Goal: Task Accomplishment & Management: Use online tool/utility

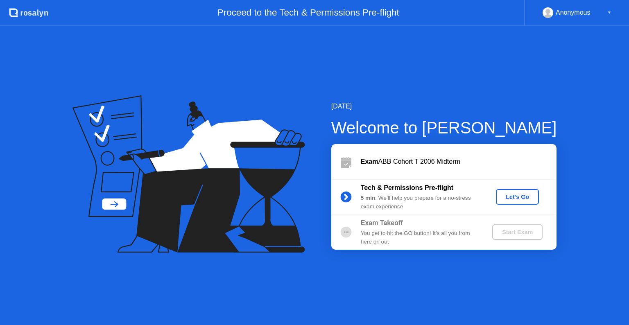
click at [524, 198] on div "Let's Go" at bounding box center [517, 197] width 36 height 7
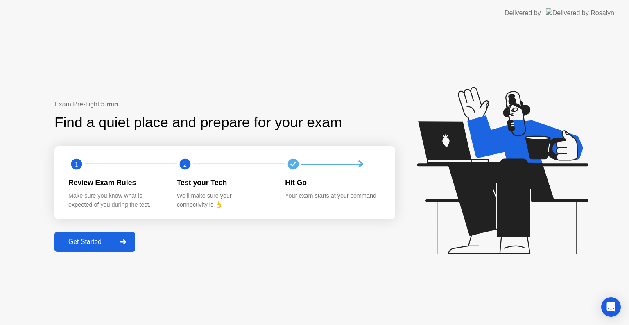
click at [107, 239] on div "Get Started" at bounding box center [85, 241] width 56 height 7
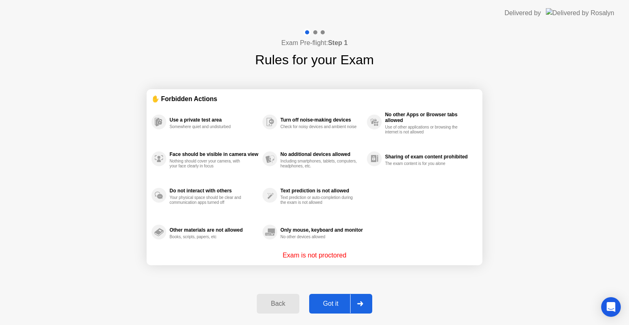
click at [330, 302] on div "Got it" at bounding box center [331, 303] width 39 height 7
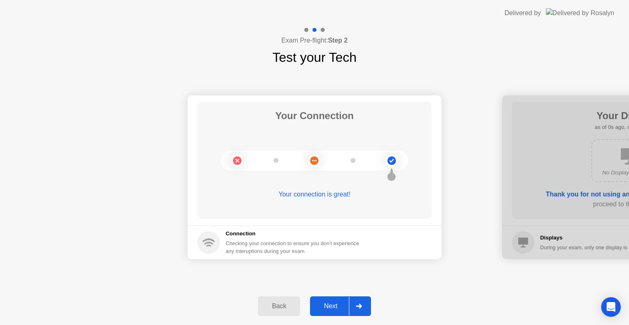
click at [330, 303] on div "Next" at bounding box center [331, 306] width 36 height 7
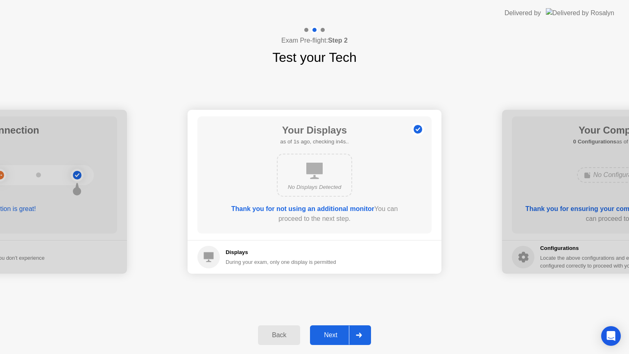
drag, startPoint x: 330, startPoint y: 302, endPoint x: 330, endPoint y: 311, distance: 9.8
click at [330, 311] on div "Exam Pre-flight: Step 2 Test your Tech Your Connection Your connection is great…" at bounding box center [314, 190] width 629 height 328
click at [331, 325] on div "Next" at bounding box center [331, 334] width 36 height 7
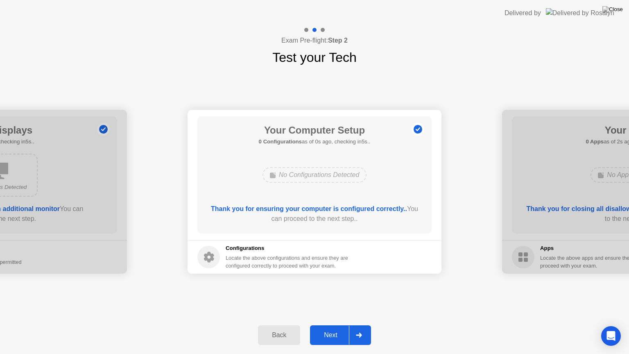
click at [331, 325] on div "Next" at bounding box center [331, 334] width 36 height 7
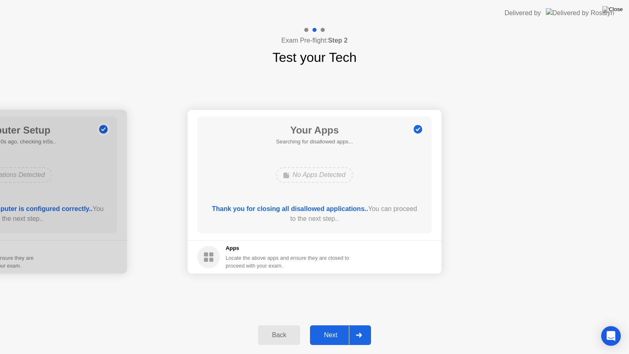
click at [331, 325] on div "Next" at bounding box center [331, 334] width 36 height 7
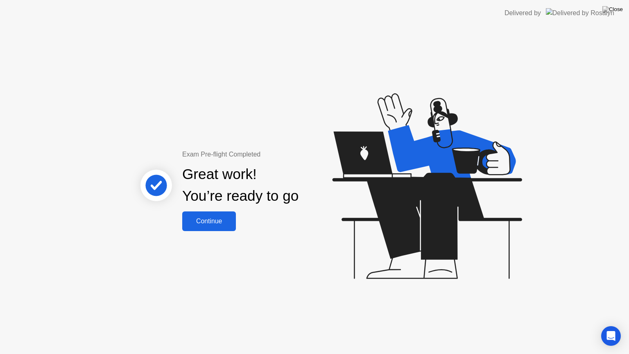
click at [213, 219] on div "Continue" at bounding box center [209, 221] width 49 height 7
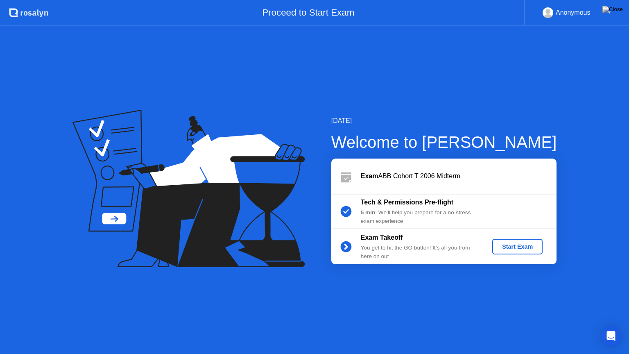
click at [525, 244] on div "Start Exam" at bounding box center [518, 246] width 44 height 7
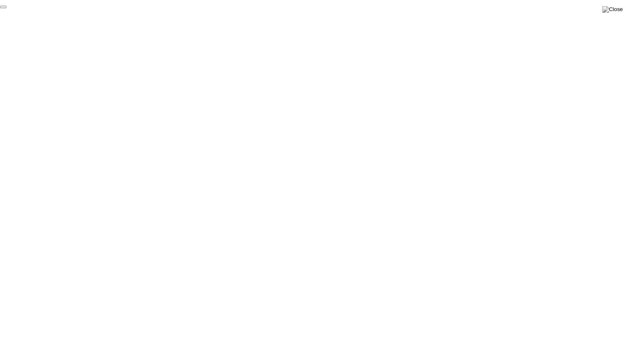
click div "End Proctoring Session"
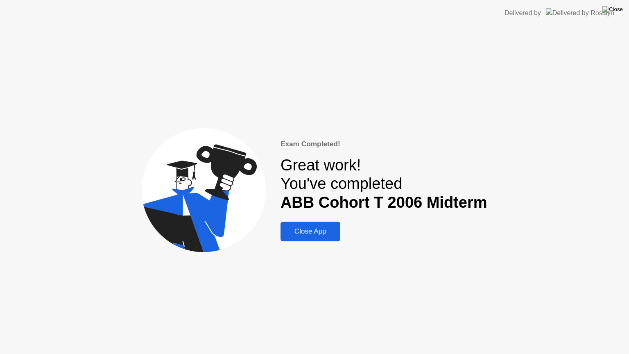
click at [617, 11] on img at bounding box center [613, 9] width 20 height 7
